Goal: Information Seeking & Learning: Learn about a topic

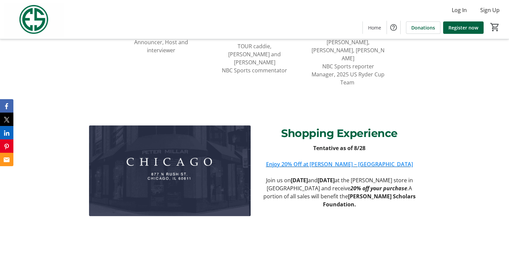
scroll to position [769, 0]
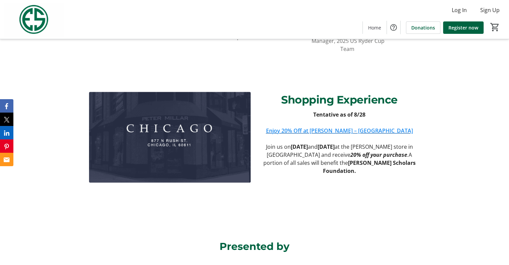
click at [490, 129] on div "Shopping Experience Tentative as of 8/28 Enjoy 20% Off at [PERSON_NAME] – [GEOG…" at bounding box center [254, 145] width 509 height 123
click at [332, 127] on link "Enjoy 20% Off at [PERSON_NAME] – [GEOGRAPHIC_DATA]" at bounding box center [339, 130] width 147 height 7
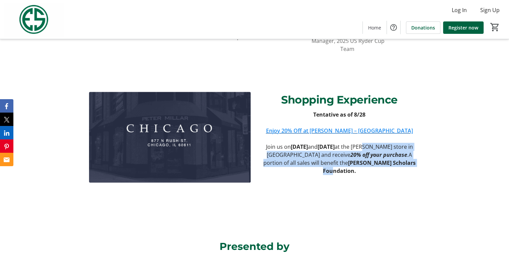
drag, startPoint x: 385, startPoint y: 153, endPoint x: 286, endPoint y: 132, distance: 101.2
click at [286, 143] on p "Join us [DATE][DATE] and [DATE] at the [PERSON_NAME] store in [GEOGRAPHIC_DATA]…" at bounding box center [340, 159] width 162 height 32
drag, startPoint x: 372, startPoint y: 152, endPoint x: 308, endPoint y: 137, distance: 65.2
click at [308, 143] on p "Join us [DATE][DATE] and [DATE] at the [PERSON_NAME] store in [GEOGRAPHIC_DATA]…" at bounding box center [340, 159] width 162 height 32
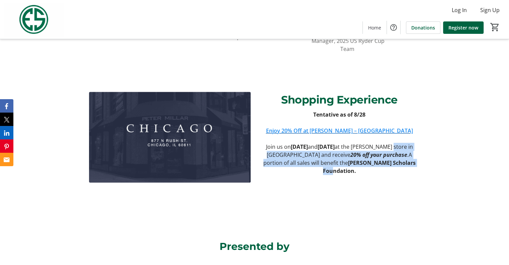
click at [308, 143] on p "Join us [DATE][DATE] and [DATE] at the [PERSON_NAME] store in [GEOGRAPHIC_DATA]…" at bounding box center [340, 159] width 162 height 32
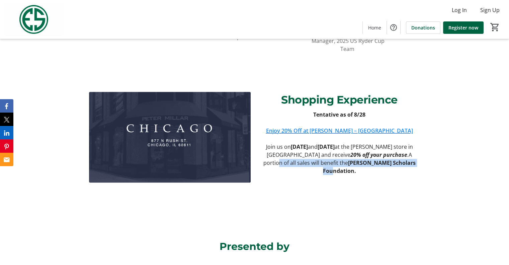
drag, startPoint x: 362, startPoint y: 150, endPoint x: 306, endPoint y: 140, distance: 56.8
click at [306, 143] on p "Join us [DATE][DATE] and [DATE] at the [PERSON_NAME] store in [GEOGRAPHIC_DATA]…" at bounding box center [340, 159] width 162 height 32
click at [368, 146] on p "Join us [DATE][DATE] and [DATE] at the [PERSON_NAME] store in [GEOGRAPHIC_DATA]…" at bounding box center [340, 159] width 162 height 32
click at [377, 151] on p "Join us [DATE][DATE] and [DATE] at the [PERSON_NAME] store in [GEOGRAPHIC_DATA]…" at bounding box center [340, 159] width 162 height 32
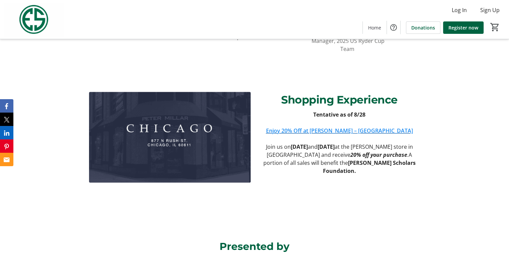
click at [475, 153] on div "Shopping Experience Tentative as of 8/28 Enjoy 20% Off at [PERSON_NAME] – [GEOG…" at bounding box center [254, 145] width 509 height 123
click at [460, 181] on div "Shopping Experience Tentative as of 8/28 Enjoy 20% Off at [PERSON_NAME] – [GEOG…" at bounding box center [254, 145] width 509 height 123
click at [463, 120] on div "Shopping Experience Tentative as of 8/28 Enjoy 20% Off at [PERSON_NAME] – [GEOG…" at bounding box center [254, 145] width 509 height 123
click at [347, 127] on link "Enjoy 20% Off at [PERSON_NAME] – [GEOGRAPHIC_DATA]" at bounding box center [339, 130] width 147 height 7
